Goal: Task Accomplishment & Management: Manage account settings

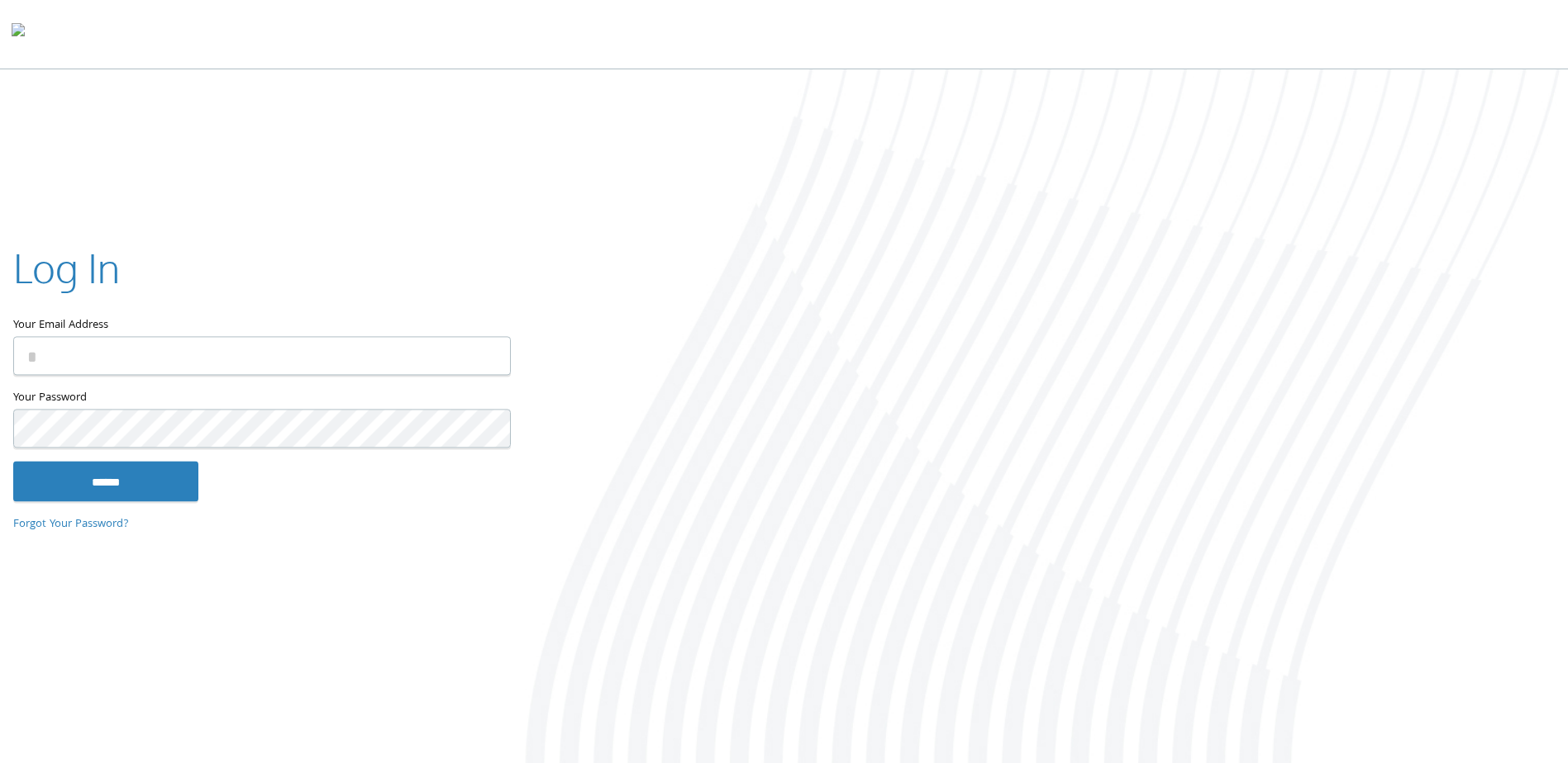
click at [194, 354] on input "Your Email Address" at bounding box center [262, 356] width 497 height 39
type input "**********"
click at [13, 462] on input "******" at bounding box center [105, 482] width 185 height 40
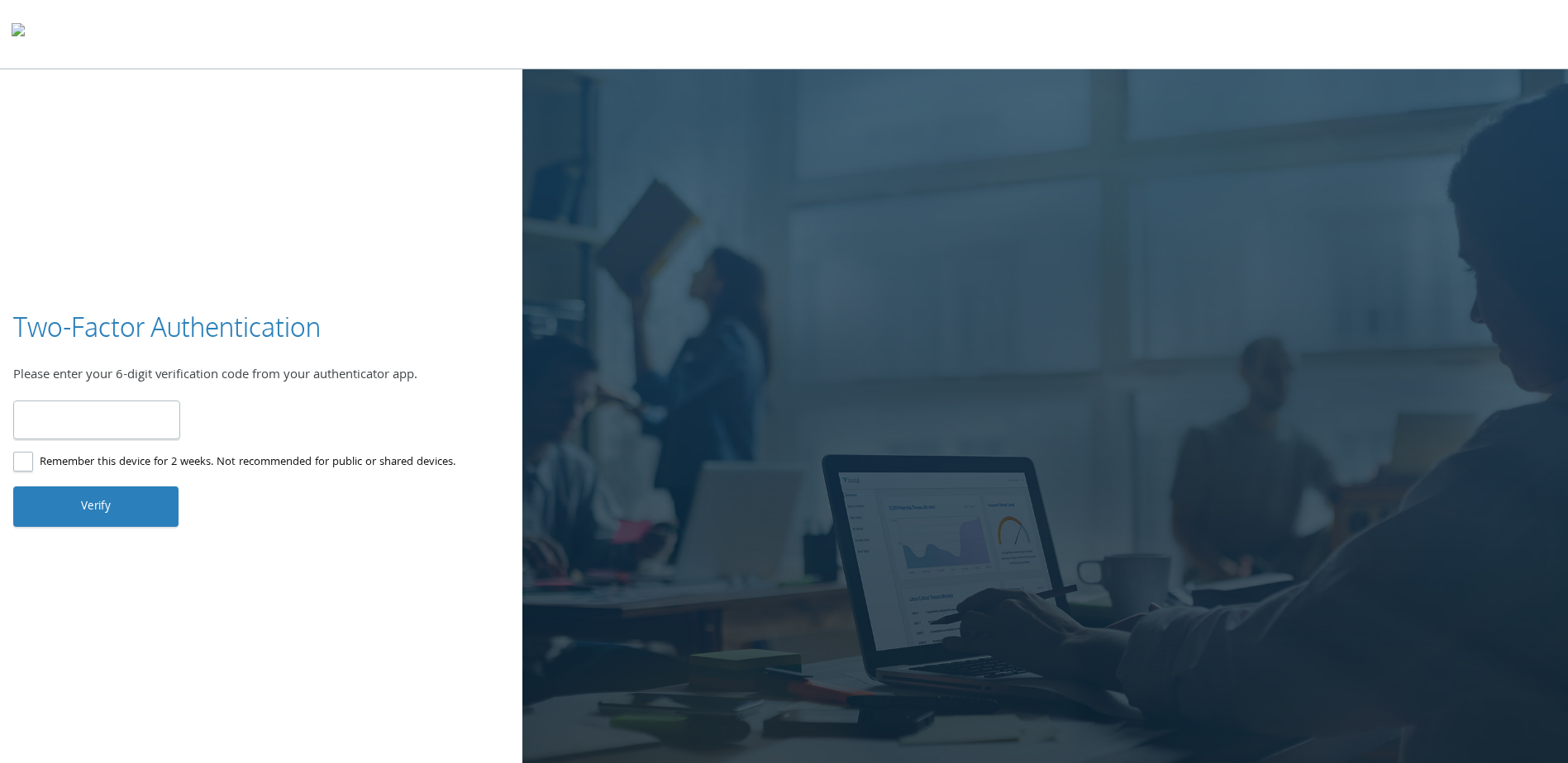
type input "******"
